Goal: Task Accomplishment & Management: Manage account settings

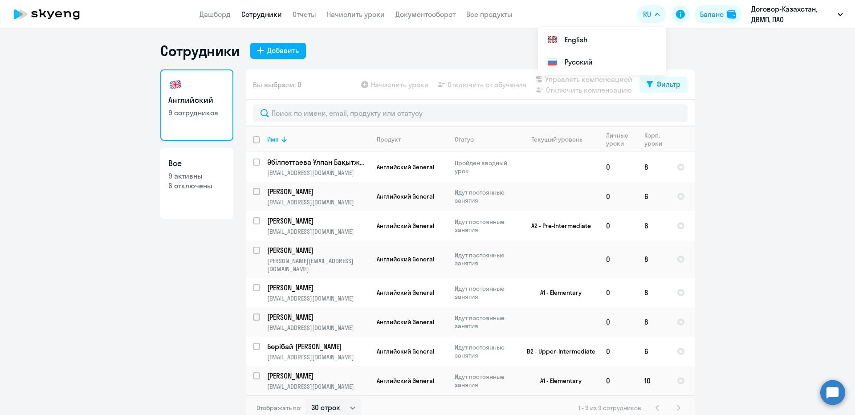
select select "30"
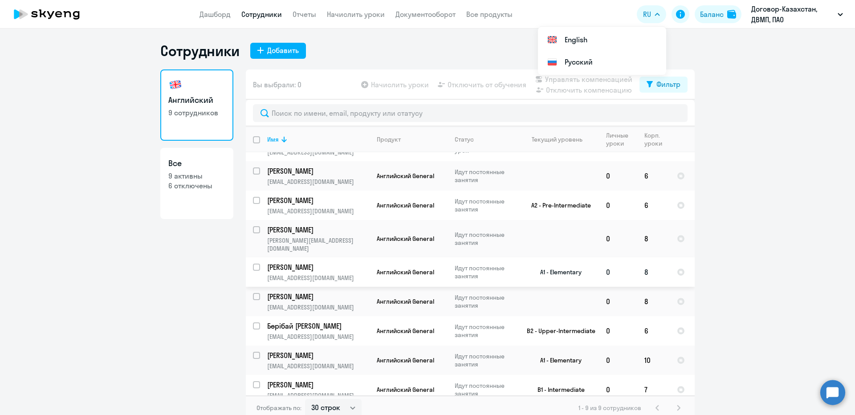
scroll to position [21, 0]
click at [299, 228] on p "[PERSON_NAME]" at bounding box center [317, 229] width 101 height 10
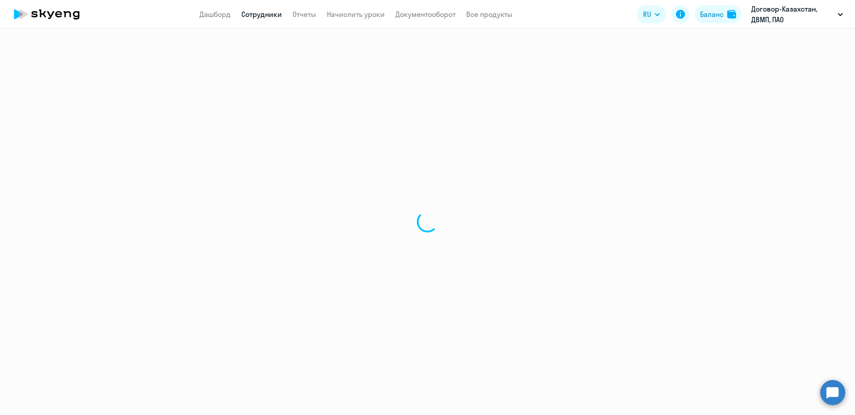
select select "english"
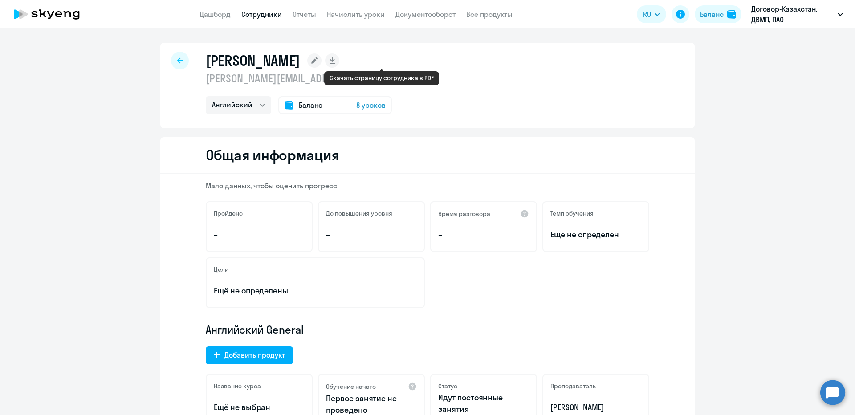
click at [339, 61] on rect at bounding box center [332, 60] width 14 height 14
select select "english"
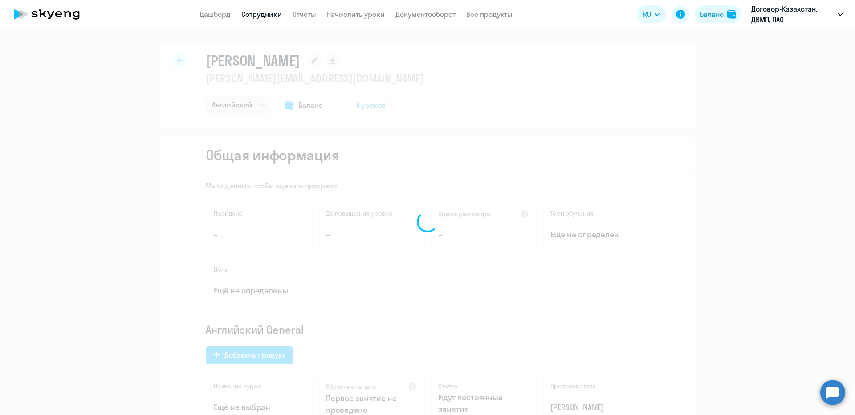
select select "english"
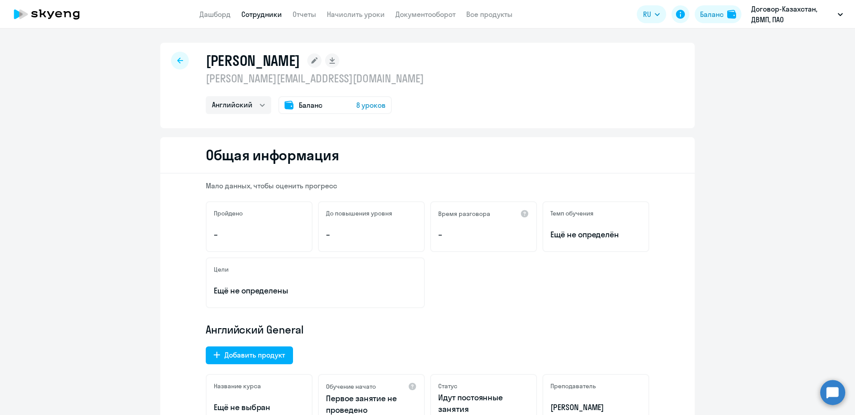
click at [321, 61] on rect at bounding box center [314, 60] width 14 height 14
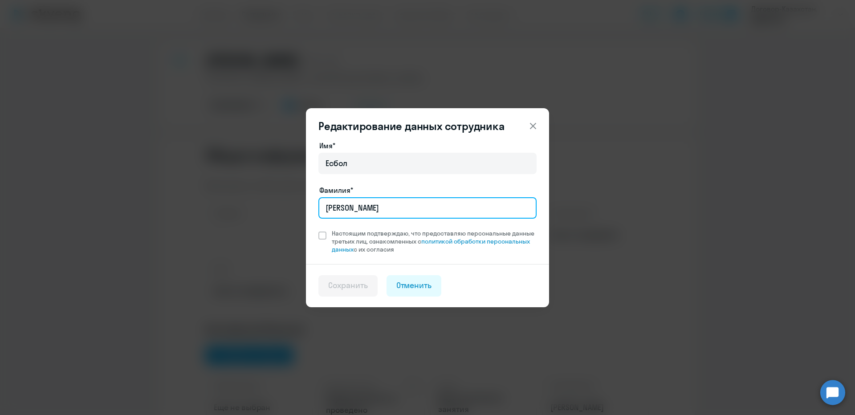
click at [365, 207] on input "[PERSON_NAME]" at bounding box center [427, 207] width 218 height 21
drag, startPoint x: 392, startPoint y: 207, endPoint x: 320, endPoint y: 207, distance: 72.6
click at [320, 207] on input "[PERSON_NAME]" at bounding box center [427, 207] width 218 height 21
type input "I"
type input "[PERSON_NAME]"
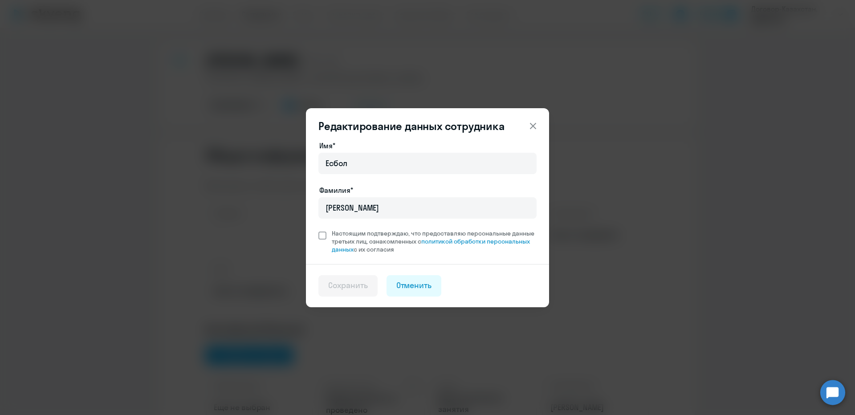
click at [322, 236] on span at bounding box center [322, 235] width 8 height 8
click at [318, 229] on input "Настоящим подтверждаю, что предоставляю персональные данные третьих лиц, ознако…" at bounding box center [318, 229] width 0 height 0
checkbox input "true"
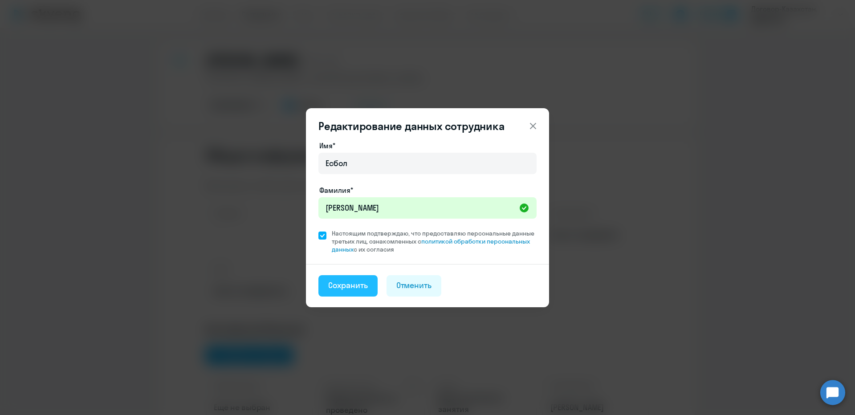
click at [358, 285] on div "Сохранить" at bounding box center [348, 286] width 40 height 12
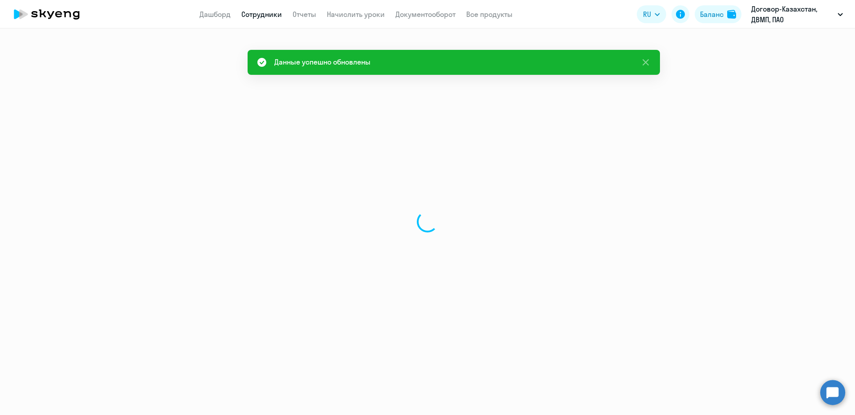
select select "english"
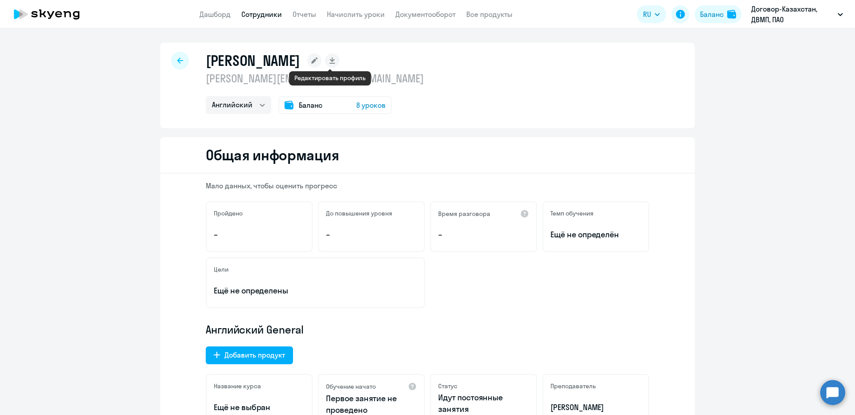
click at [321, 62] on icon at bounding box center [314, 60] width 14 height 14
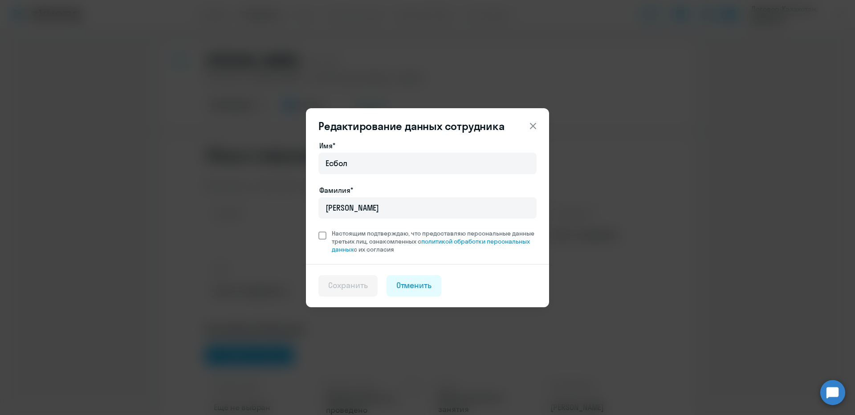
click at [322, 235] on span at bounding box center [322, 235] width 8 height 8
click at [318, 229] on input "Настоящим подтверждаю, что предоставляю персональные данные третьих лиц, ознако…" at bounding box center [318, 229] width 0 height 0
checkbox input "true"
click at [359, 287] on div "Сохранить" at bounding box center [348, 286] width 40 height 12
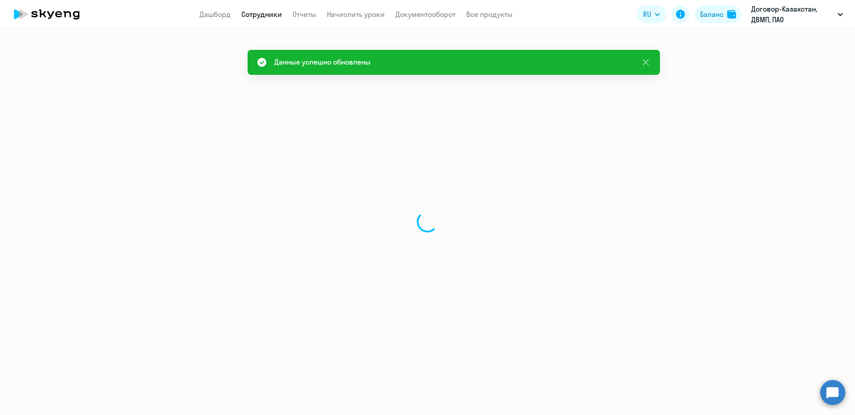
select select "english"
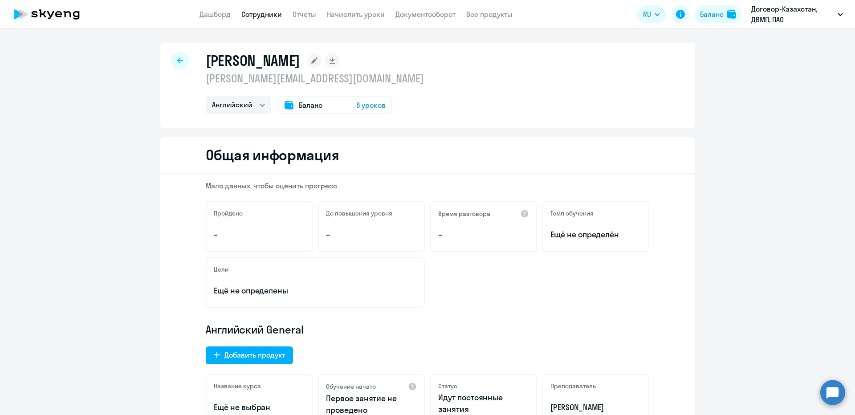
click at [208, 79] on p "[PERSON_NAME][EMAIL_ADDRESS][DOMAIN_NAME]" at bounding box center [315, 78] width 218 height 14
click at [317, 60] on icon at bounding box center [314, 60] width 6 height 6
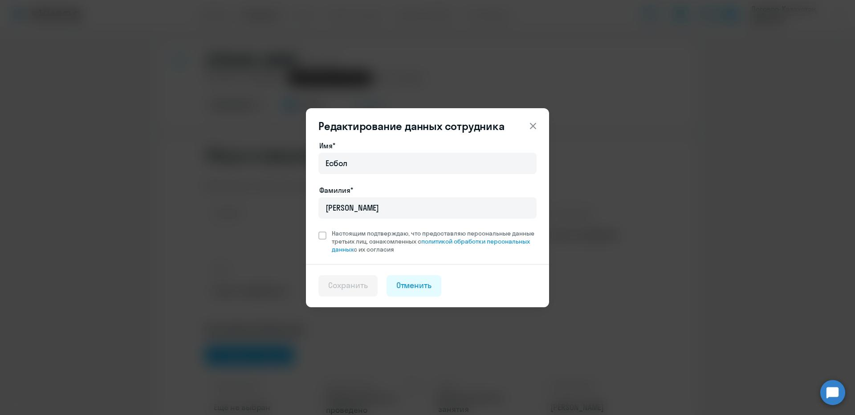
click at [330, 60] on div "Редактирование данных сотрудника Имя* [PERSON_NAME]* [PERSON_NAME] подтверждаю,…" at bounding box center [427, 207] width 855 height 415
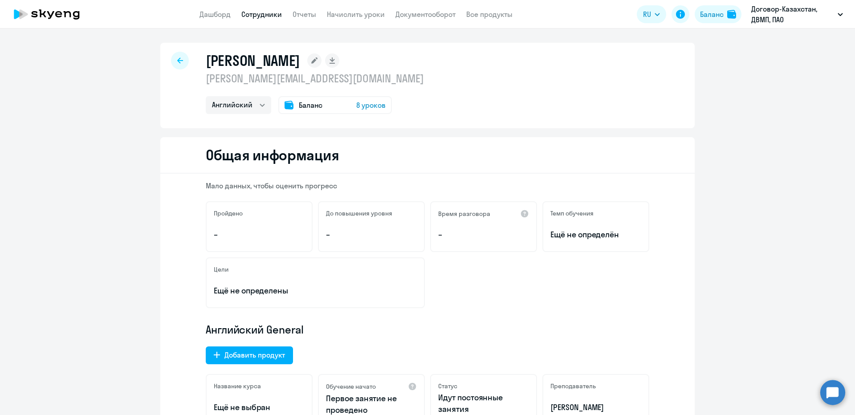
click at [317, 60] on icon at bounding box center [314, 60] width 6 height 6
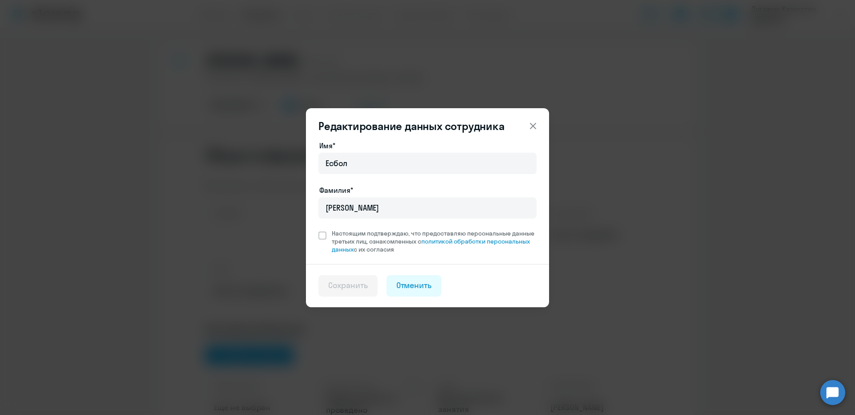
click at [531, 126] on icon at bounding box center [533, 126] width 11 height 11
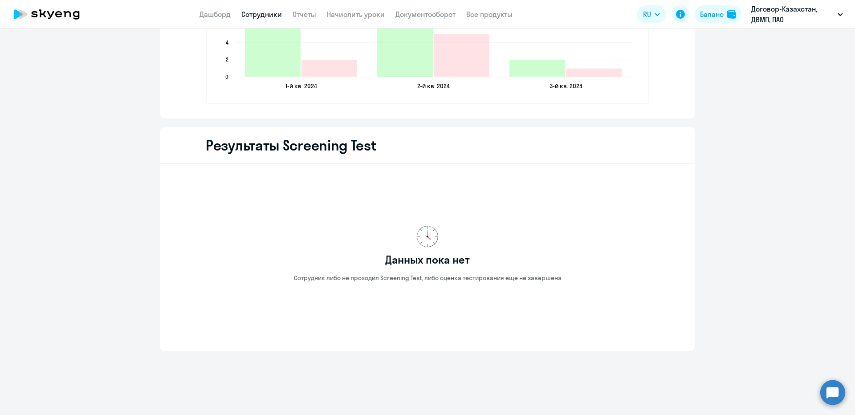
scroll to position [1327, 0]
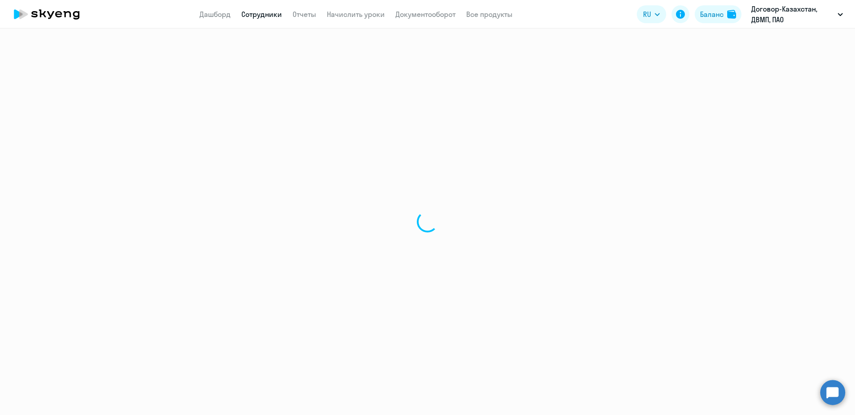
select select "30"
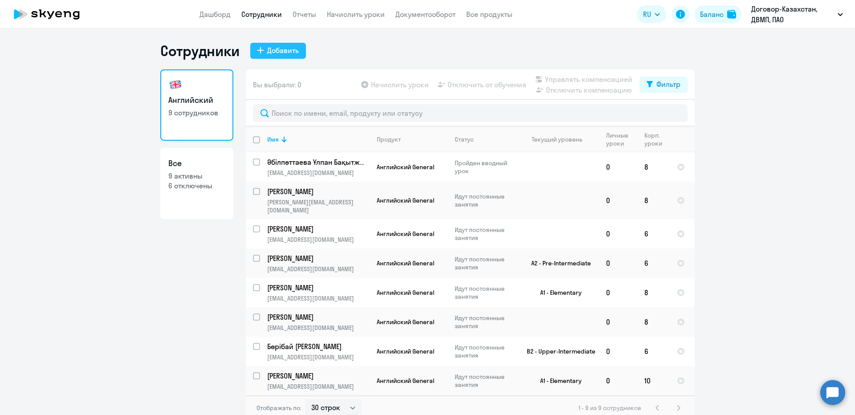
click at [269, 54] on div "Добавить" at bounding box center [283, 50] width 32 height 11
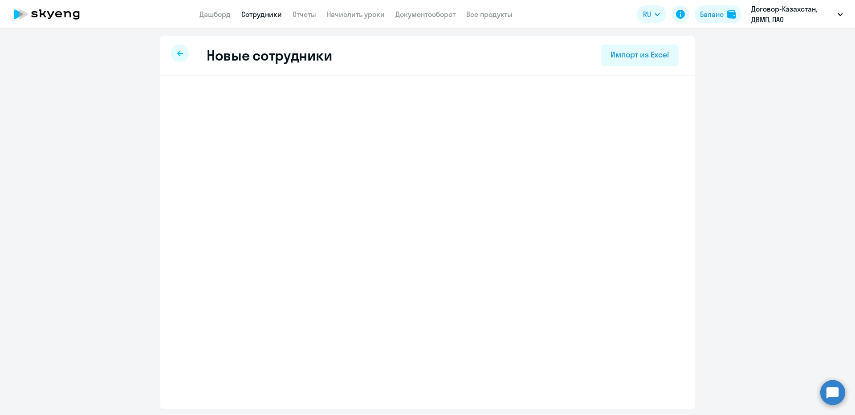
select select "english_adult_not_native_speaker"
select select "5"
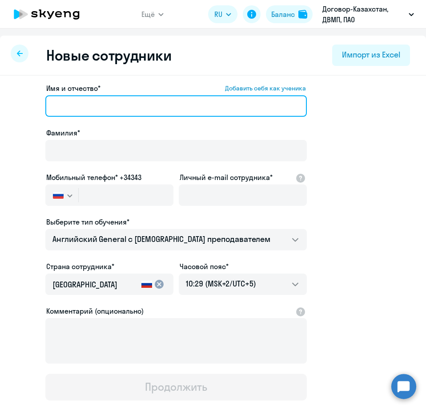
click at [168, 105] on input "Имя и отчество* Добавить себя как ученика" at bounding box center [176, 105] width 262 height 21
paste input "Бигаиша Камзеновна"
type input "Бигаиша Камзеновна"
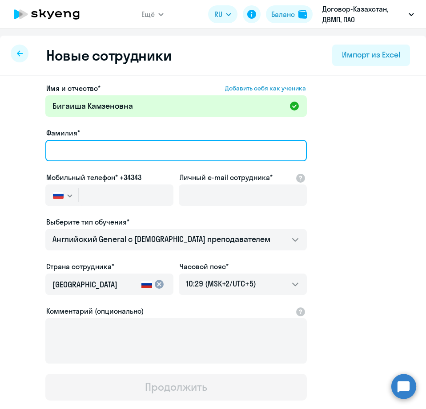
click at [117, 158] on input "Фамилия*" at bounding box center [176, 150] width 262 height 21
paste input "[PERSON_NAME]"
type input "[PERSON_NAME]"
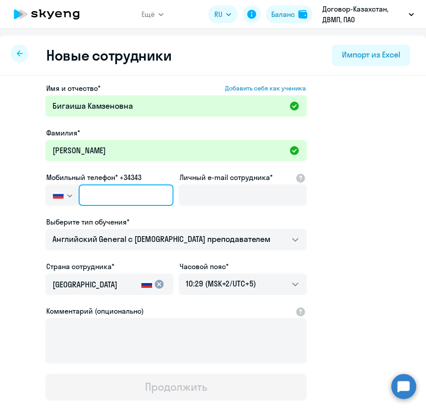
click at [135, 195] on input "text" at bounding box center [126, 194] width 95 height 21
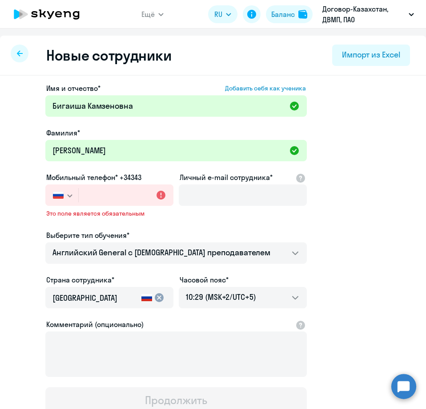
click at [68, 195] on icon "button" at bounding box center [70, 196] width 4 height 2
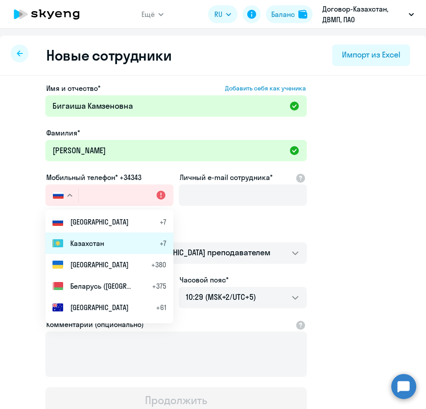
click at [72, 242] on span "Казахстан" at bounding box center [87, 243] width 34 height 11
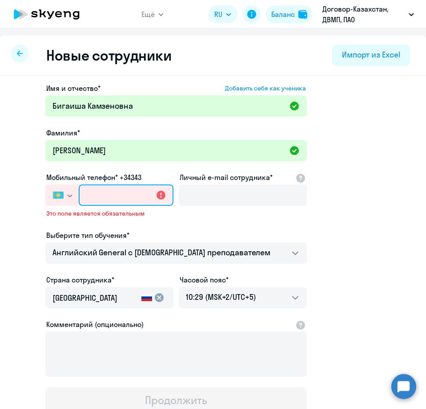
click at [97, 190] on input "text" at bounding box center [126, 194] width 95 height 21
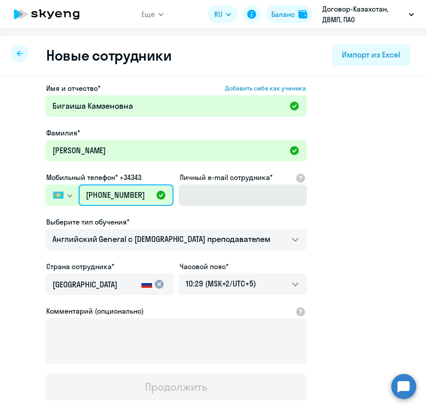
type input "[PHONE_NUMBER]"
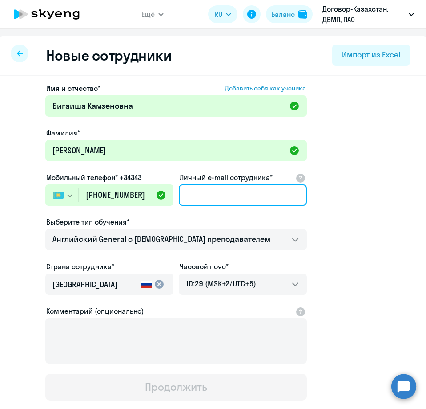
click at [224, 188] on input "Личный e-mail сотрудника*" at bounding box center [243, 194] width 128 height 21
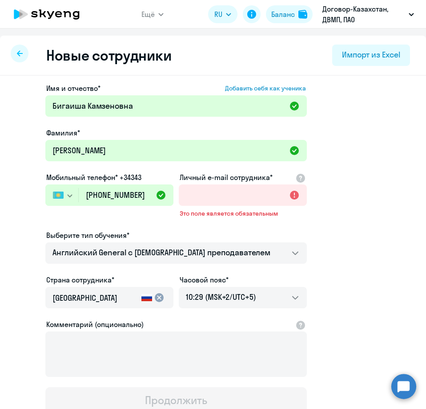
click at [341, 377] on app-new-student-form "Имя и отчество* Добавить себя как ученика [PERSON_NAME]* [PERSON_NAME] Мобильны…" at bounding box center [213, 248] width 398 height 331
click at [233, 195] on input "Личный e-mail сотрудника*" at bounding box center [243, 194] width 128 height 21
paste input "[EMAIL_ADDRESS][DOMAIN_NAME]"
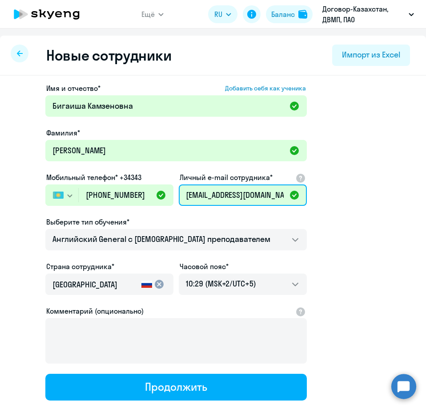
type input "[EMAIL_ADDRESS][DOMAIN_NAME]"
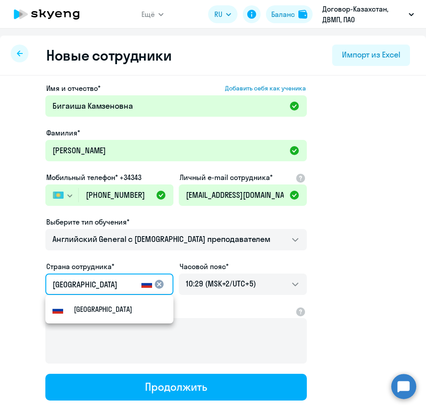
click at [125, 285] on input "[GEOGRAPHIC_DATA]" at bounding box center [95, 285] width 85 height 12
type input "Р"
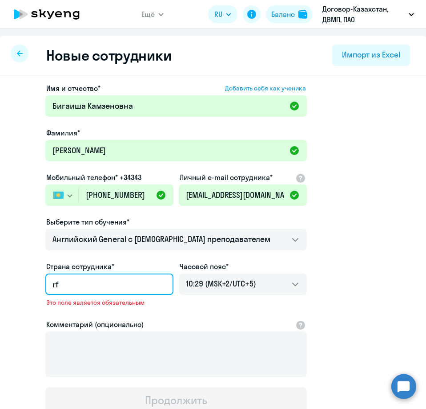
type input "r"
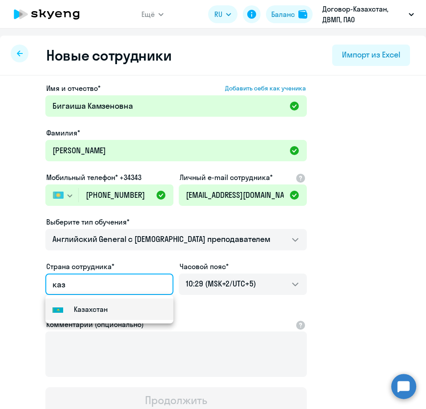
click at [96, 311] on small "Казахстан" at bounding box center [91, 309] width 34 height 11
type input "Казахстан"
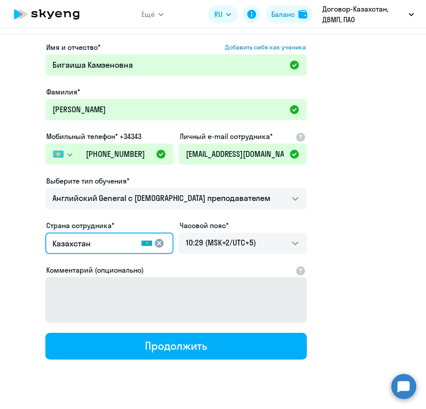
scroll to position [45, 0]
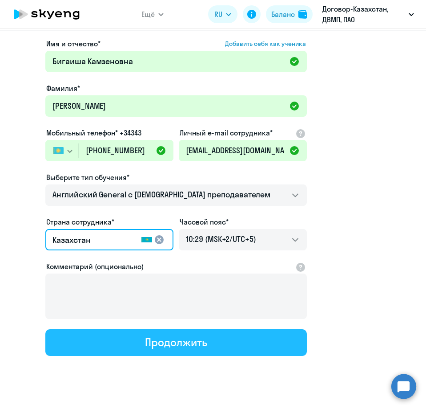
click at [154, 345] on div "Продолжить" at bounding box center [176, 342] width 62 height 14
select select "english_adult_not_native_speaker"
select select "5"
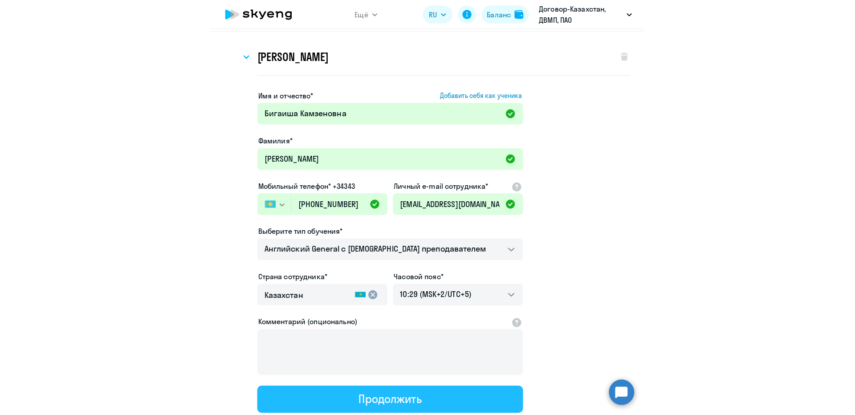
scroll to position [0, 0]
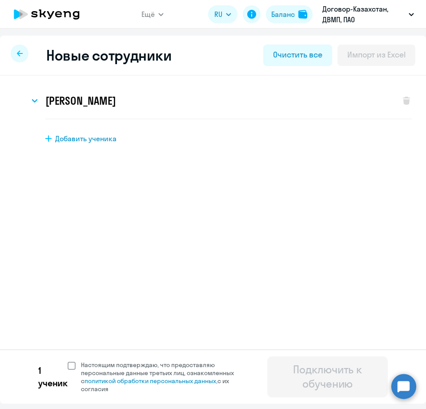
click at [70, 365] on span at bounding box center [72, 365] width 8 height 8
click at [68, 361] on input "Настоящим подтверждаю, что предоставляю персональные данные третьих лиц, ознако…" at bounding box center [67, 360] width 0 height 0
checkbox input "true"
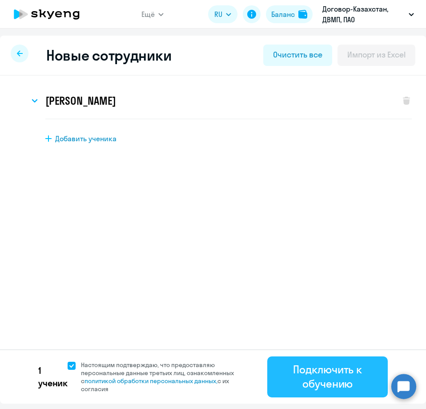
click at [330, 374] on div "Подключить к обучению" at bounding box center [328, 376] width 96 height 28
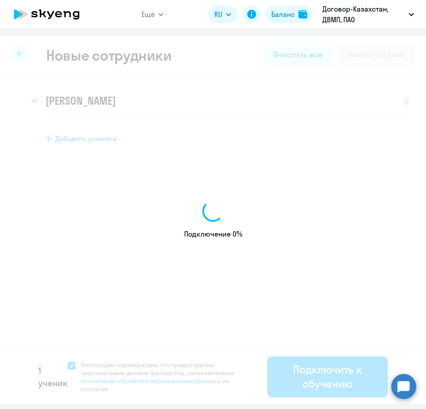
select select "english_adult_not_native_speaker"
select select "5"
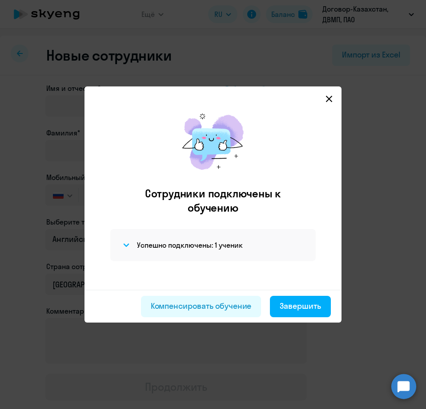
click at [327, 100] on icon at bounding box center [329, 98] width 7 height 7
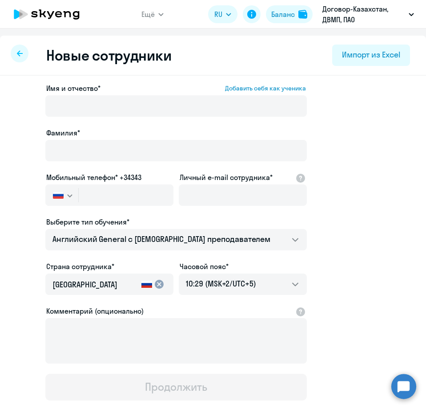
select select "30"
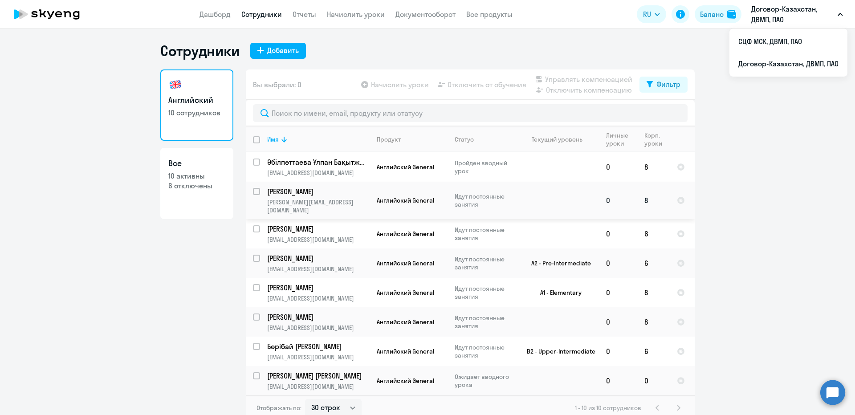
click at [290, 192] on p "[PERSON_NAME]" at bounding box center [317, 192] width 101 height 10
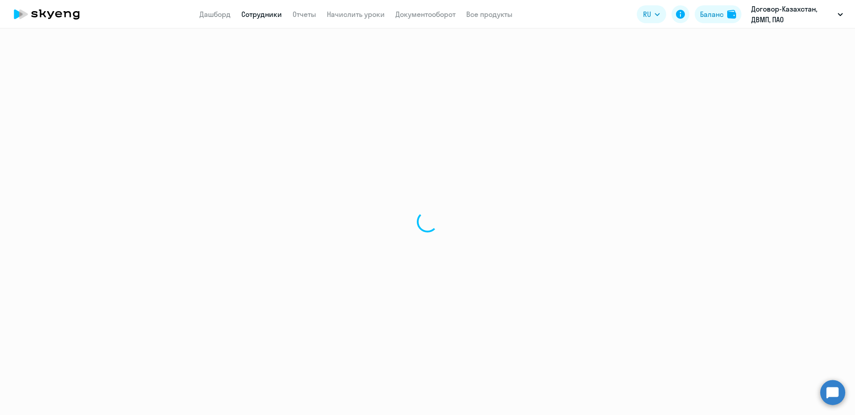
select select "english"
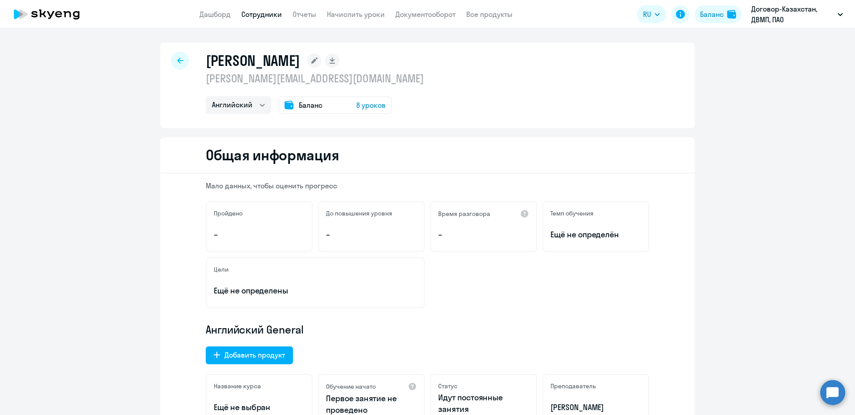
click at [321, 57] on rect at bounding box center [314, 60] width 14 height 14
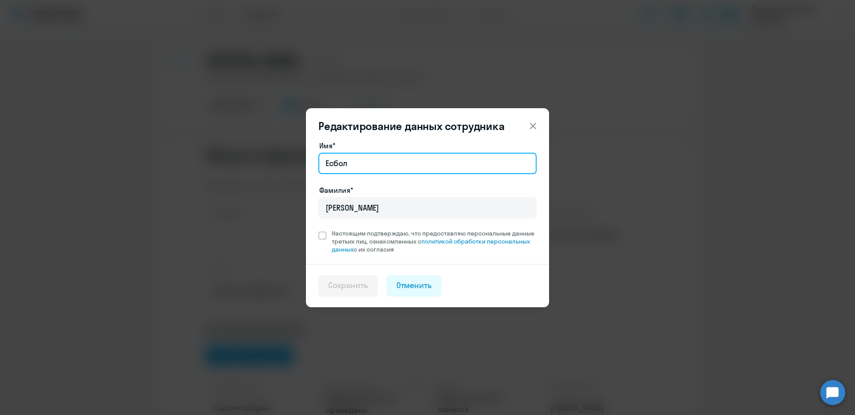
click at [349, 161] on input "Есбол" at bounding box center [427, 163] width 218 height 21
type input "[PERSON_NAME]"
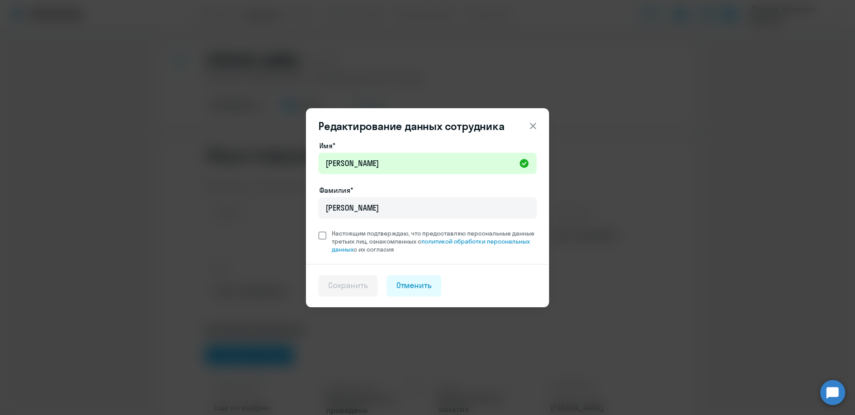
drag, startPoint x: 324, startPoint y: 234, endPoint x: 332, endPoint y: 244, distance: 12.7
click at [323, 234] on span at bounding box center [322, 235] width 8 height 8
click at [318, 229] on input "Настоящим подтверждаю, что предоставляю персональные данные третьих лиц, ознако…" at bounding box center [318, 229] width 0 height 0
checkbox input "true"
click at [349, 285] on div "Сохранить" at bounding box center [348, 286] width 40 height 12
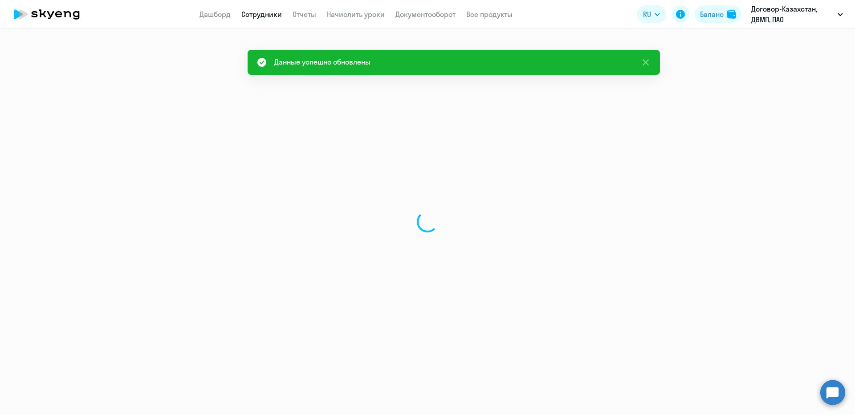
select select "english"
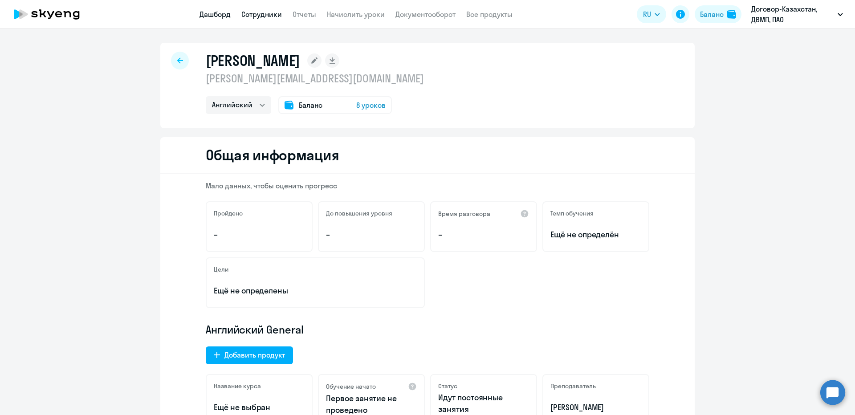
click at [217, 12] on link "Дашборд" at bounding box center [214, 14] width 31 height 9
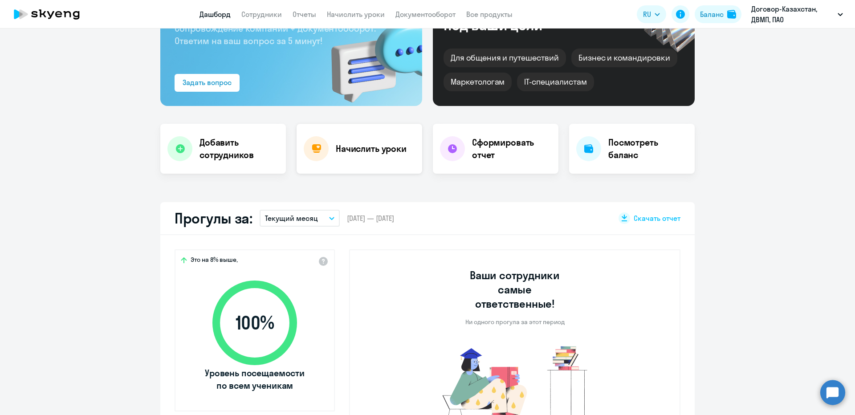
scroll to position [89, 0]
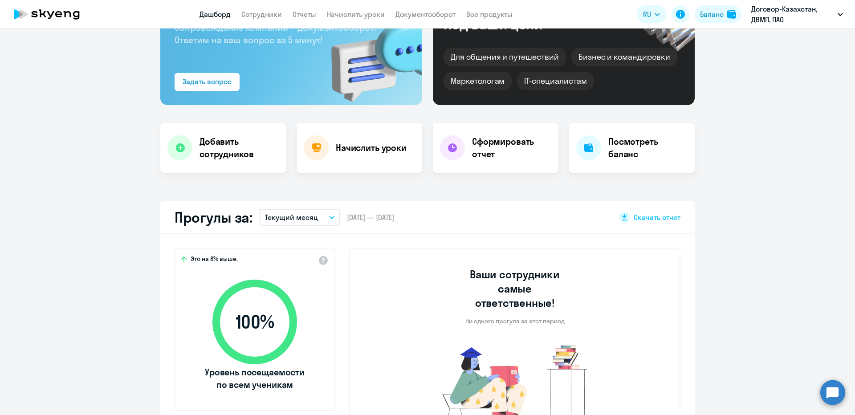
select select "30"
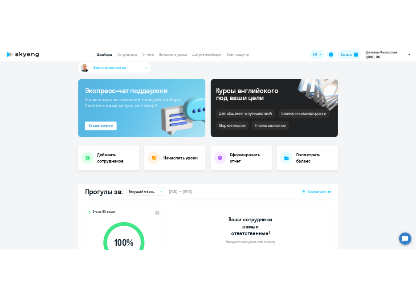
scroll to position [0, 0]
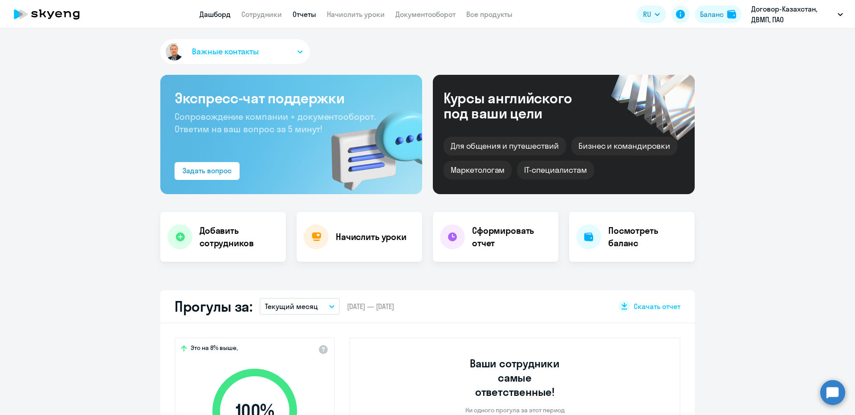
click at [304, 14] on link "Отчеты" at bounding box center [304, 14] width 24 height 9
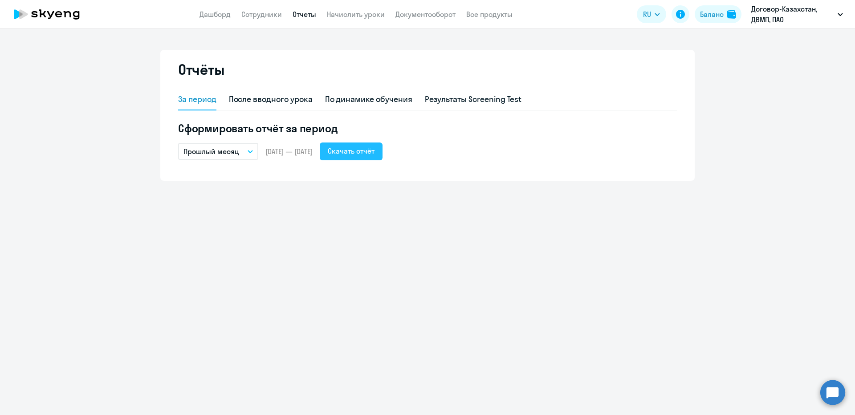
click at [367, 152] on div "Скачать отчёт" at bounding box center [351, 151] width 47 height 11
click at [249, 150] on icon "button" at bounding box center [250, 151] width 5 height 3
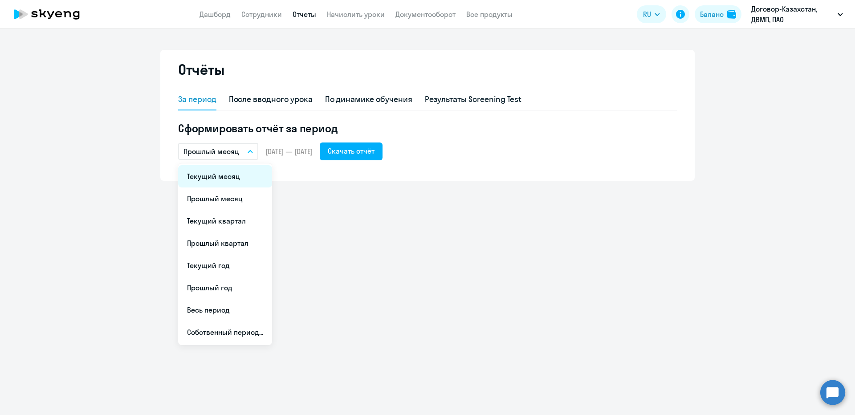
click at [228, 172] on li "Текущий месяц" at bounding box center [225, 176] width 94 height 22
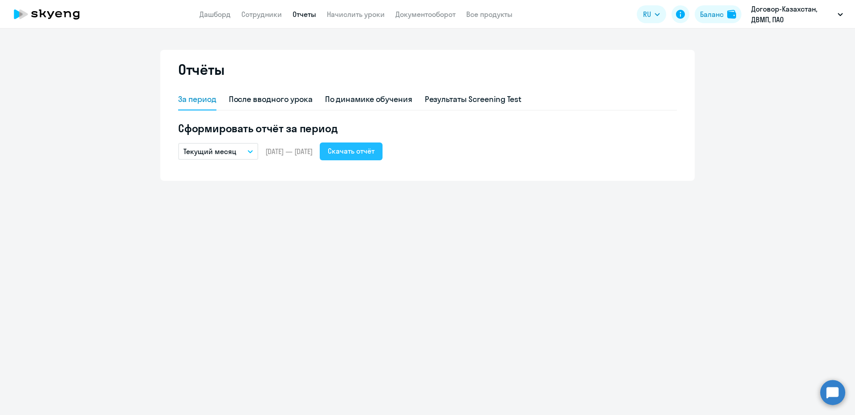
click at [368, 153] on div "Скачать отчёт" at bounding box center [351, 151] width 47 height 11
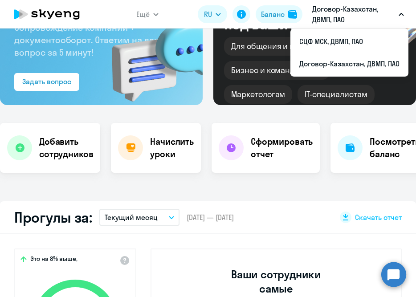
select select "30"
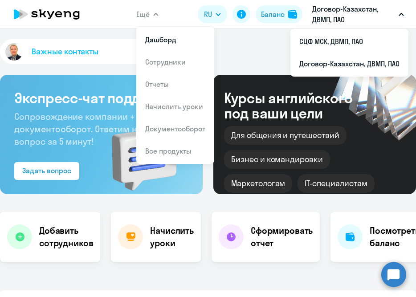
select select "english"
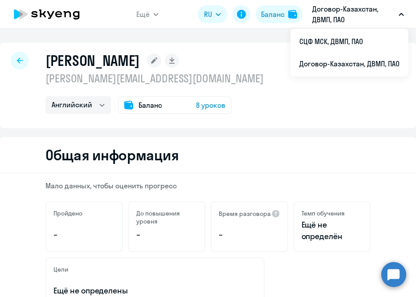
select select "30"
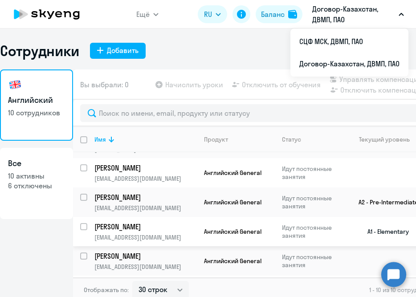
scroll to position [89, 0]
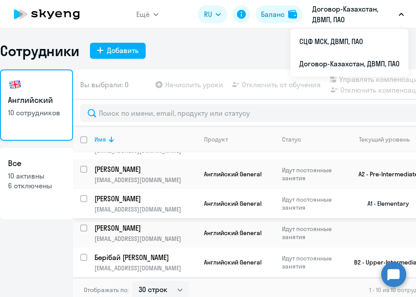
click at [128, 194] on p "[PERSON_NAME]" at bounding box center [144, 199] width 101 height 10
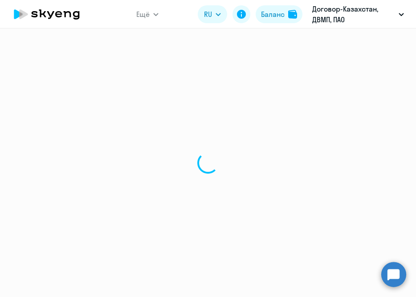
click at [128, 192] on div at bounding box center [208, 162] width 416 height 268
select select "english"
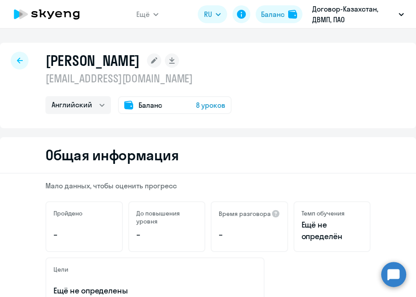
click at [161, 58] on rect at bounding box center [154, 60] width 14 height 14
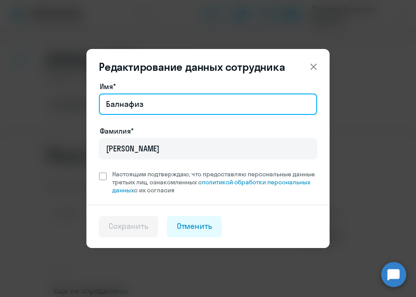
click at [173, 105] on input "Балнафиз" at bounding box center [208, 103] width 218 height 21
type input "Балнафиз Максаткызы"
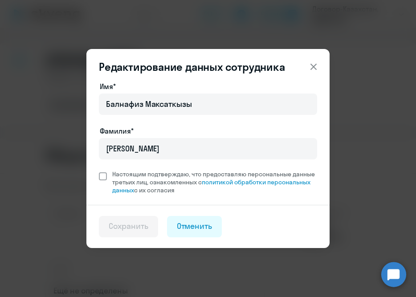
click at [100, 176] on span at bounding box center [103, 176] width 8 height 8
click at [99, 170] on input "Настоящим подтверждаю, что предоставляю персональные данные третьих лиц, ознако…" at bounding box center [98, 170] width 0 height 0
checkbox input "true"
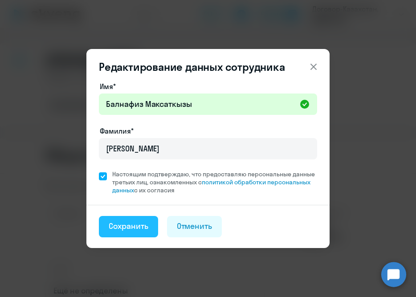
click at [128, 227] on div "Сохранить" at bounding box center [129, 226] width 40 height 12
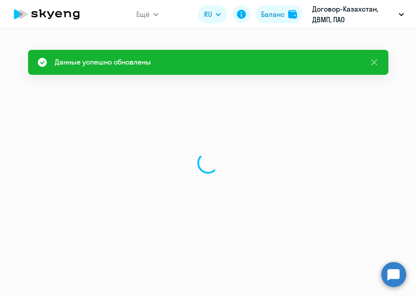
select select "english"
select select "30"
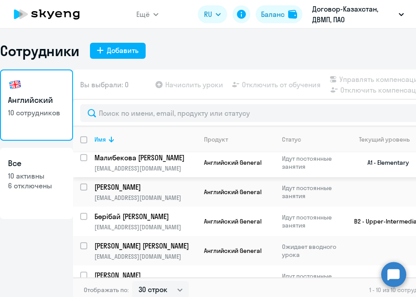
scroll to position [134, 0]
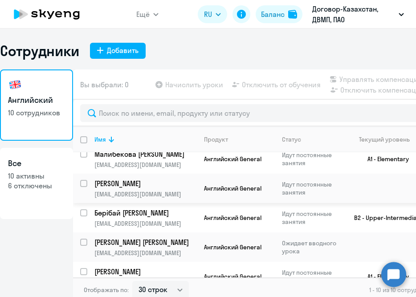
click at [128, 179] on p "[PERSON_NAME]" at bounding box center [144, 184] width 101 height 10
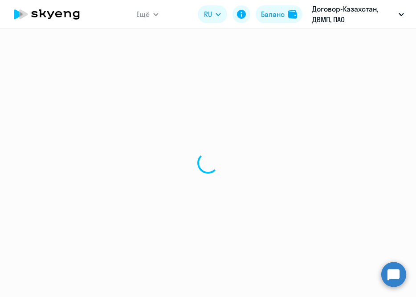
select select "english"
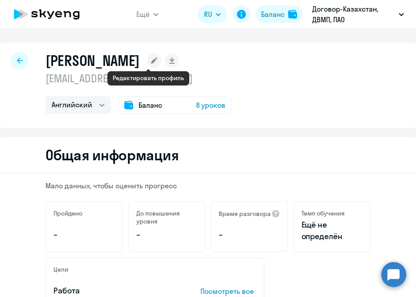
click at [149, 64] on rect at bounding box center [154, 60] width 14 height 14
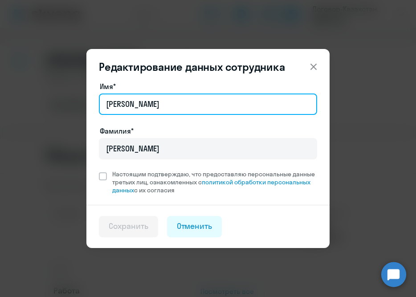
click at [142, 104] on input "[PERSON_NAME]" at bounding box center [208, 103] width 218 height 21
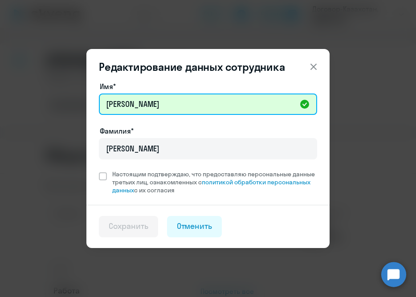
click at [155, 105] on input "[PERSON_NAME]" at bounding box center [208, 103] width 218 height 21
paste input "Жамбылұлы"
type input "[PERSON_NAME]"
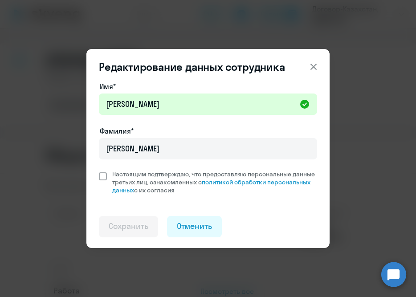
click at [102, 176] on span at bounding box center [103, 176] width 8 height 8
click at [99, 170] on input "Настоящим подтверждаю, что предоставляю персональные данные третьих лиц, ознако…" at bounding box center [98, 170] width 0 height 0
checkbox input "true"
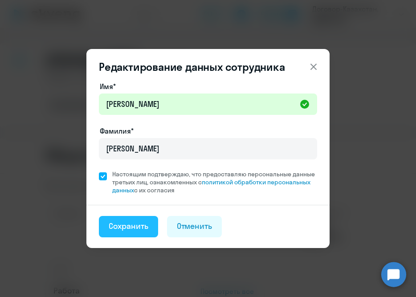
click at [134, 223] on div "Сохранить" at bounding box center [129, 226] width 40 height 12
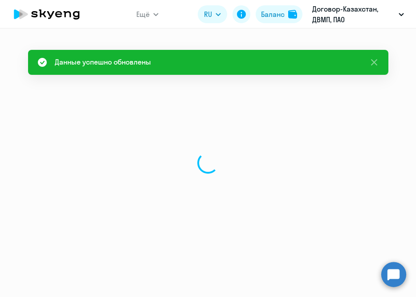
select select "english"
select select "30"
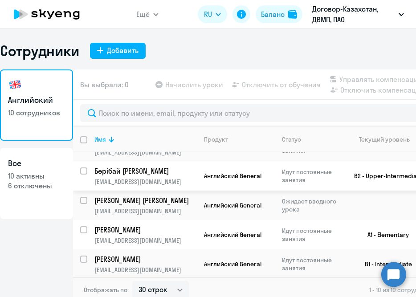
scroll to position [5, 0]
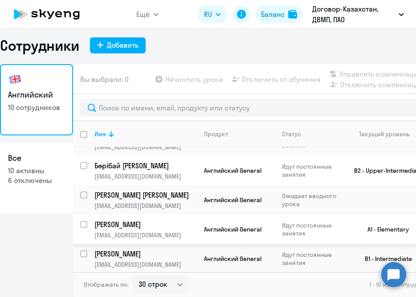
click at [141, 219] on p "[PERSON_NAME]" at bounding box center [144, 224] width 101 height 10
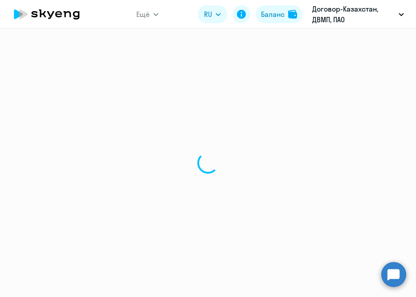
select select "english"
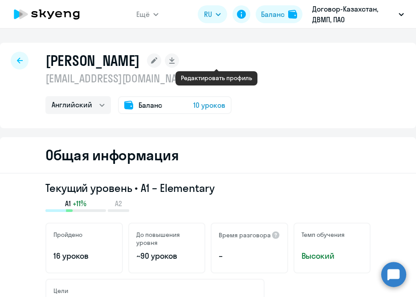
click at [161, 61] on rect at bounding box center [154, 60] width 14 height 14
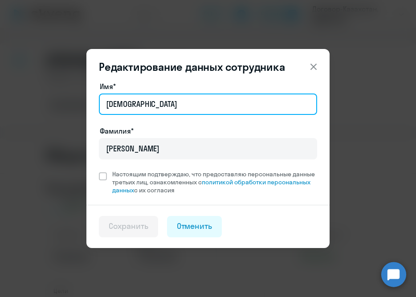
click at [151, 101] on input "[DEMOGRAPHIC_DATA]" at bounding box center [208, 103] width 218 height 21
paste input "Жинисовна"
type input "[PERSON_NAME]"
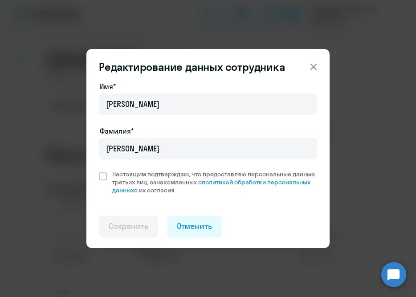
click at [328, 272] on div "Редактирование данных сотрудника Имя* [PERSON_NAME]* [PERSON_NAME] Настоящим по…" at bounding box center [208, 148] width 402 height 249
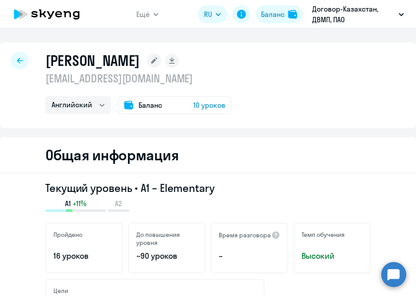
click at [161, 63] on rect at bounding box center [154, 60] width 14 height 14
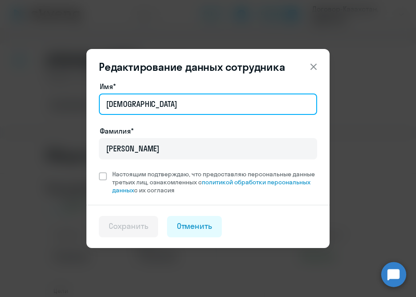
click at [175, 104] on input "[DEMOGRAPHIC_DATA]" at bounding box center [208, 103] width 218 height 21
type input "[PERSON_NAME]"
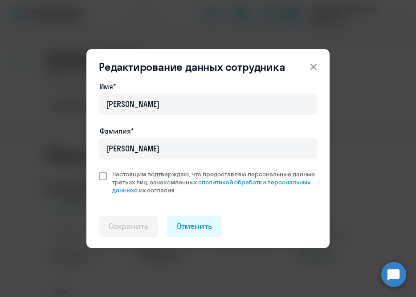
click at [104, 175] on span at bounding box center [103, 176] width 8 height 8
click at [99, 170] on input "Настоящим подтверждаю, что предоставляю персональные данные третьих лиц, ознако…" at bounding box center [98, 170] width 0 height 0
checkbox input "true"
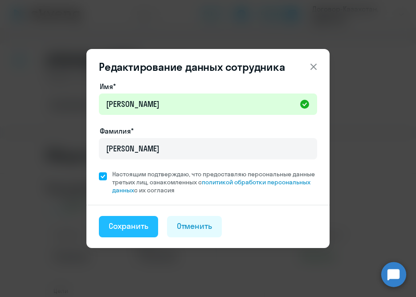
click at [135, 222] on div "Сохранить" at bounding box center [129, 226] width 40 height 12
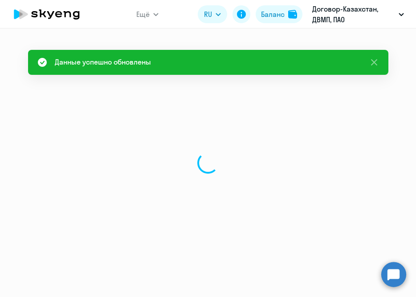
select select "english"
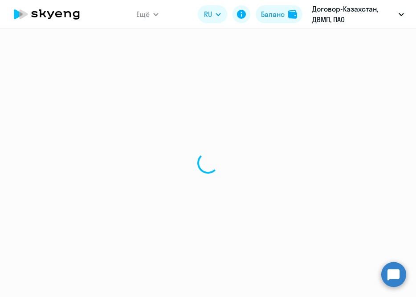
select select "30"
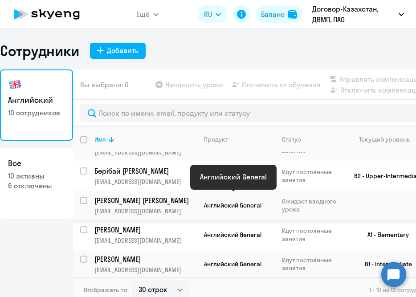
scroll to position [5, 0]
